Goal: Task Accomplishment & Management: Use online tool/utility

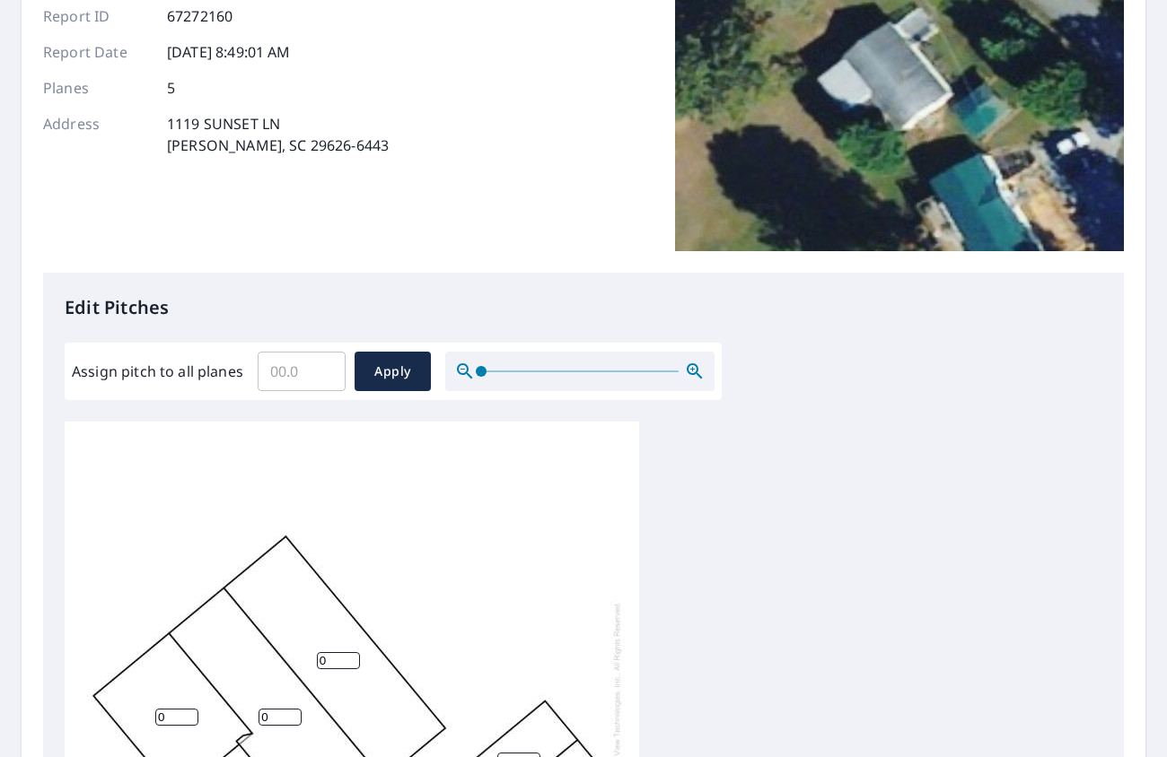
scroll to position [359, 0]
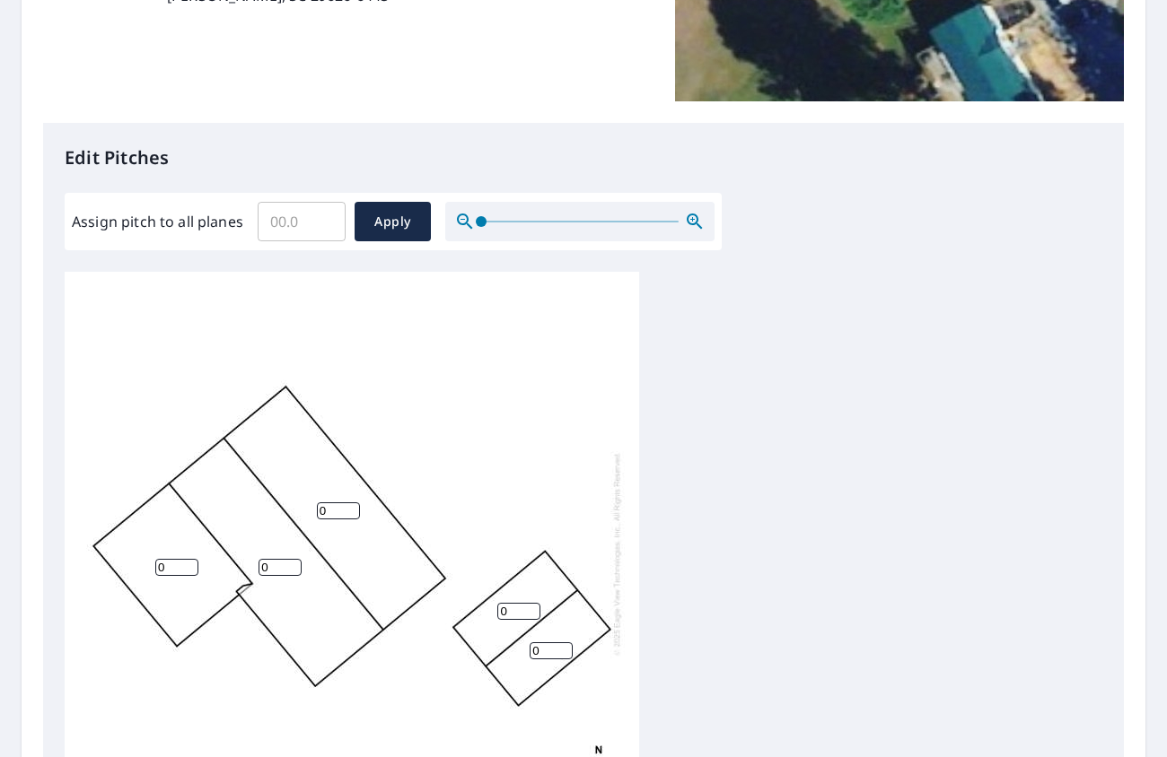
click at [275, 565] on input "0" at bounding box center [279, 567] width 43 height 17
drag, startPoint x: 272, startPoint y: 564, endPoint x: 197, endPoint y: 529, distance: 82.7
click at [197, 529] on div "0 0 0 0 0" at bounding box center [352, 554] width 574 height 564
type input "4"
drag, startPoint x: 335, startPoint y: 514, endPoint x: 300, endPoint y: 511, distance: 35.2
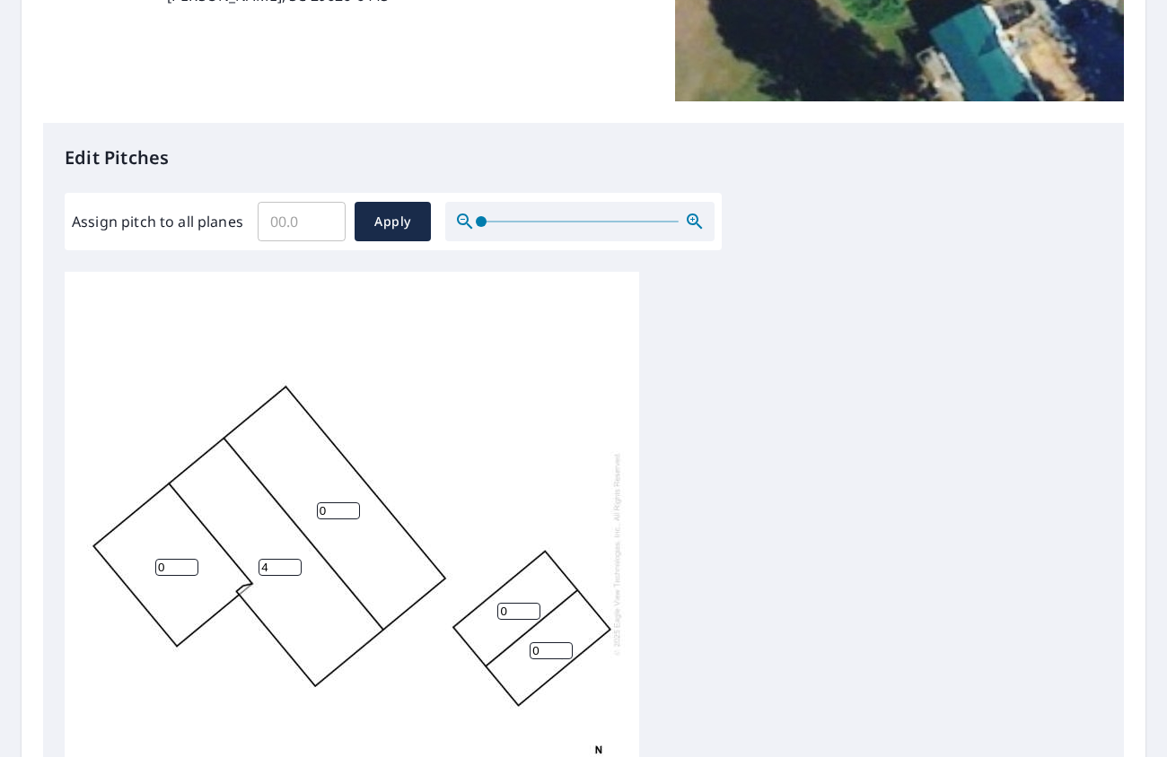
click at [300, 511] on div "0 4 0 0 0" at bounding box center [352, 554] width 574 height 564
type input "4"
drag, startPoint x: 169, startPoint y: 574, endPoint x: 141, endPoint y: 564, distance: 29.5
click at [141, 564] on div "4 4 0 0 0" at bounding box center [352, 554] width 574 height 564
click at [496, 504] on div "4 4 0 0 0" at bounding box center [352, 554] width 574 height 564
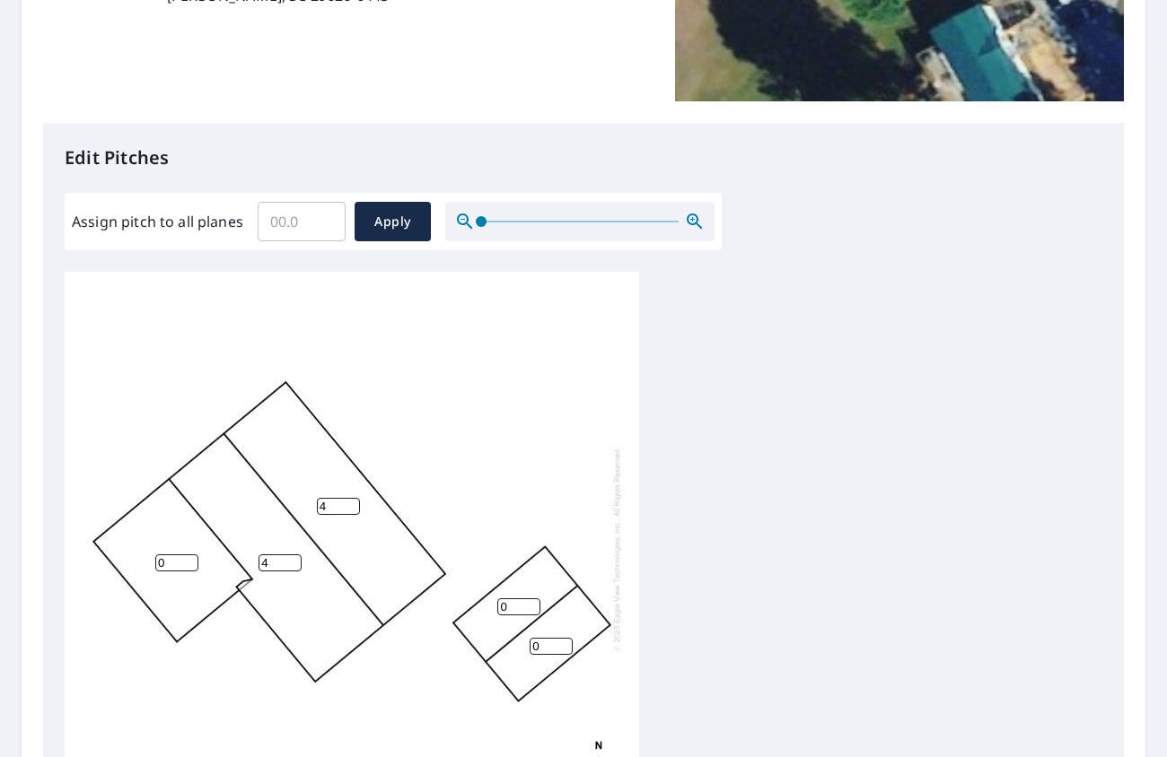
scroll to position [19, 0]
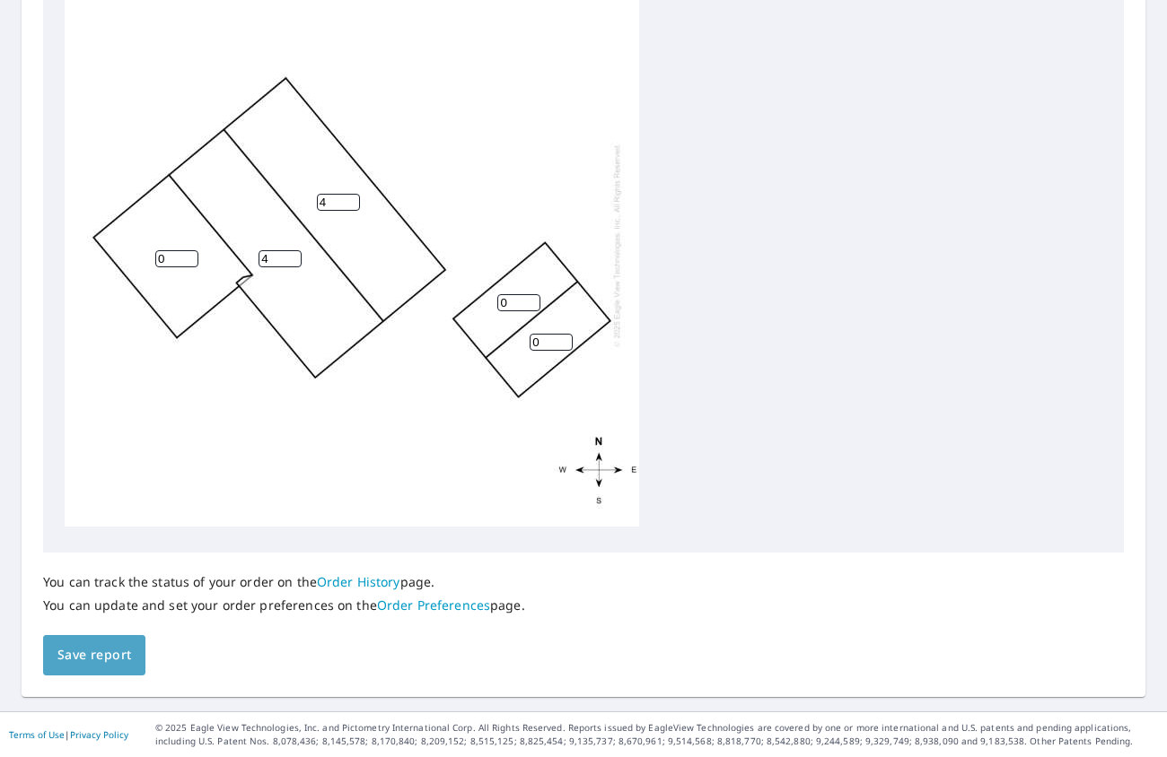
drag, startPoint x: 113, startPoint y: 654, endPoint x: 259, endPoint y: 636, distance: 147.4
click at [114, 654] on span "Save report" at bounding box center [94, 655] width 74 height 22
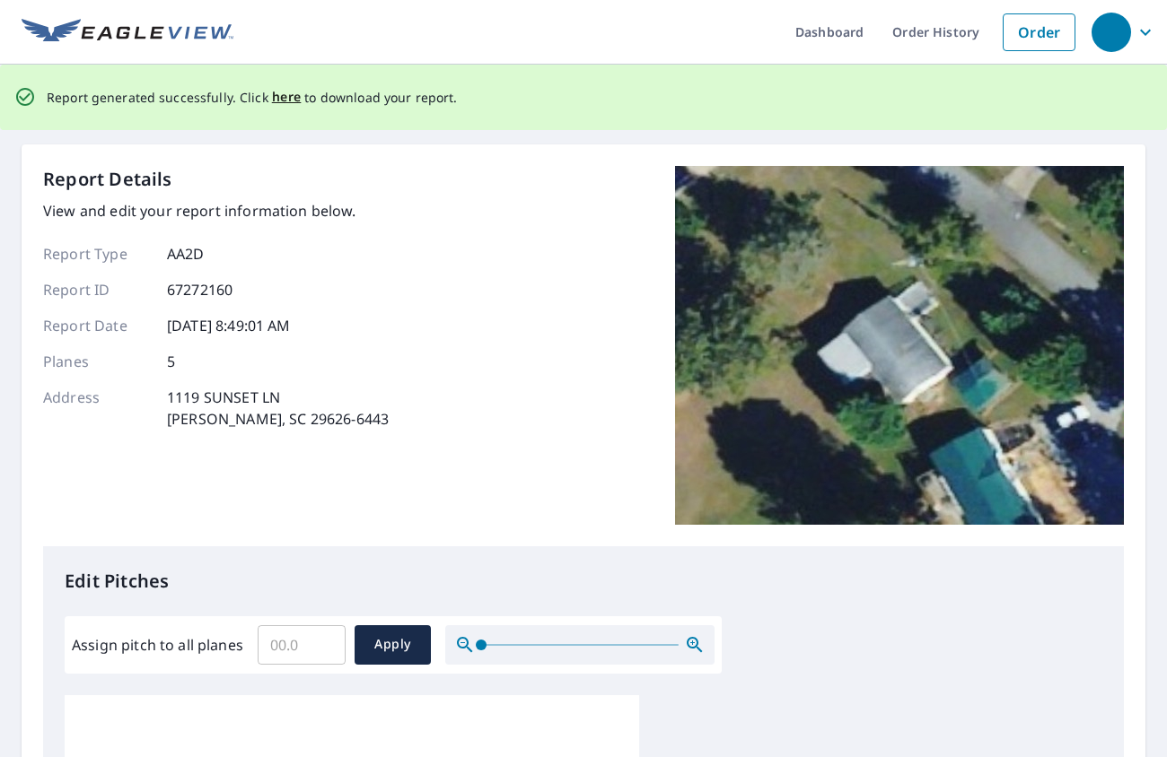
scroll to position [0, 0]
click at [283, 101] on span "here" at bounding box center [287, 98] width 30 height 22
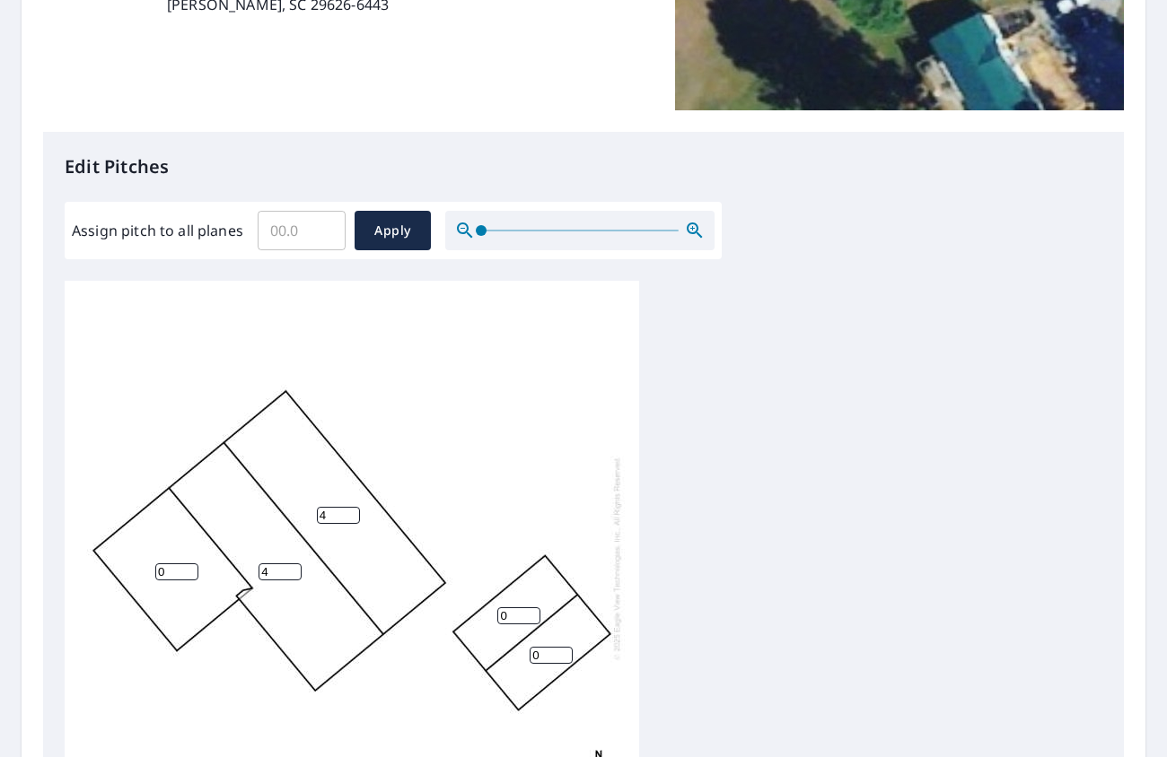
scroll to position [359, 0]
